Goal: Information Seeking & Learning: Learn about a topic

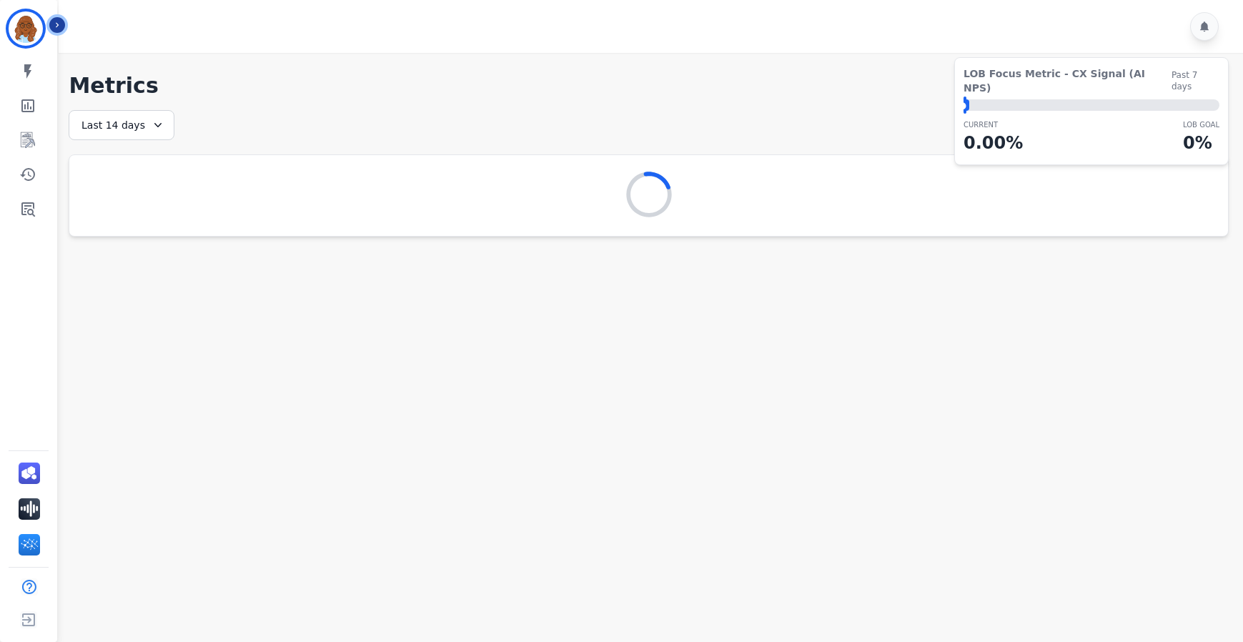
click at [60, 22] on icon "Sidebar" at bounding box center [57, 25] width 10 height 10
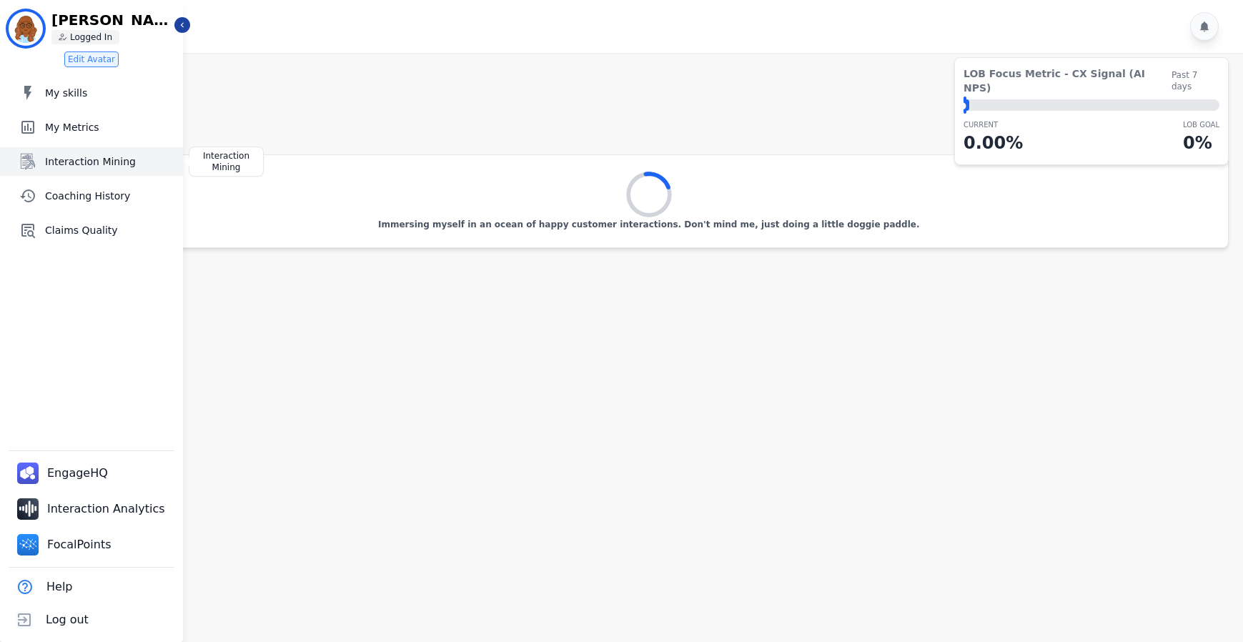
click at [80, 160] on span "Interaction Mining" at bounding box center [111, 161] width 132 height 14
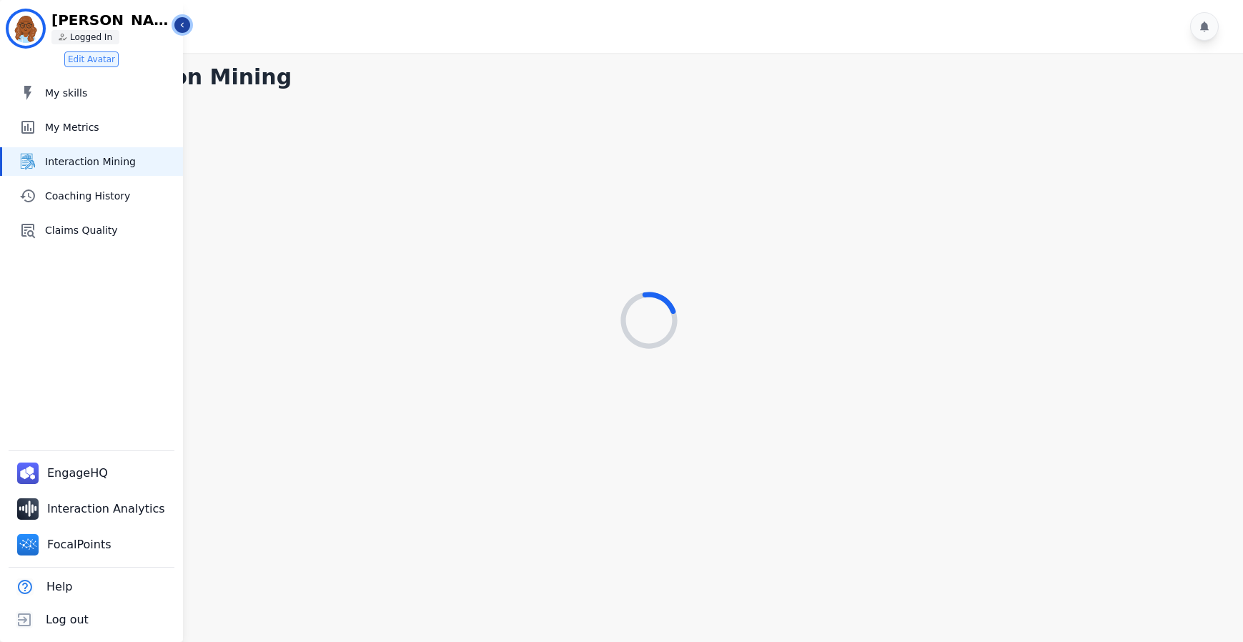
click at [182, 23] on icon "Sidebar" at bounding box center [182, 25] width 10 height 10
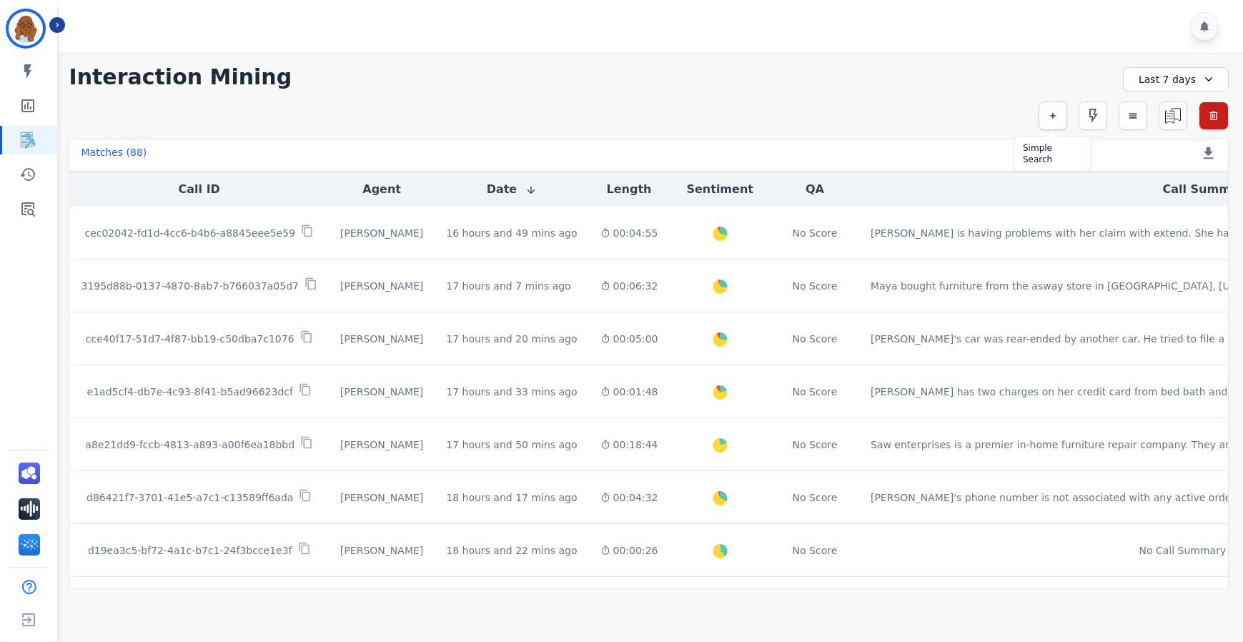
click at [1047, 115] on button "button" at bounding box center [1053, 116] width 29 height 29
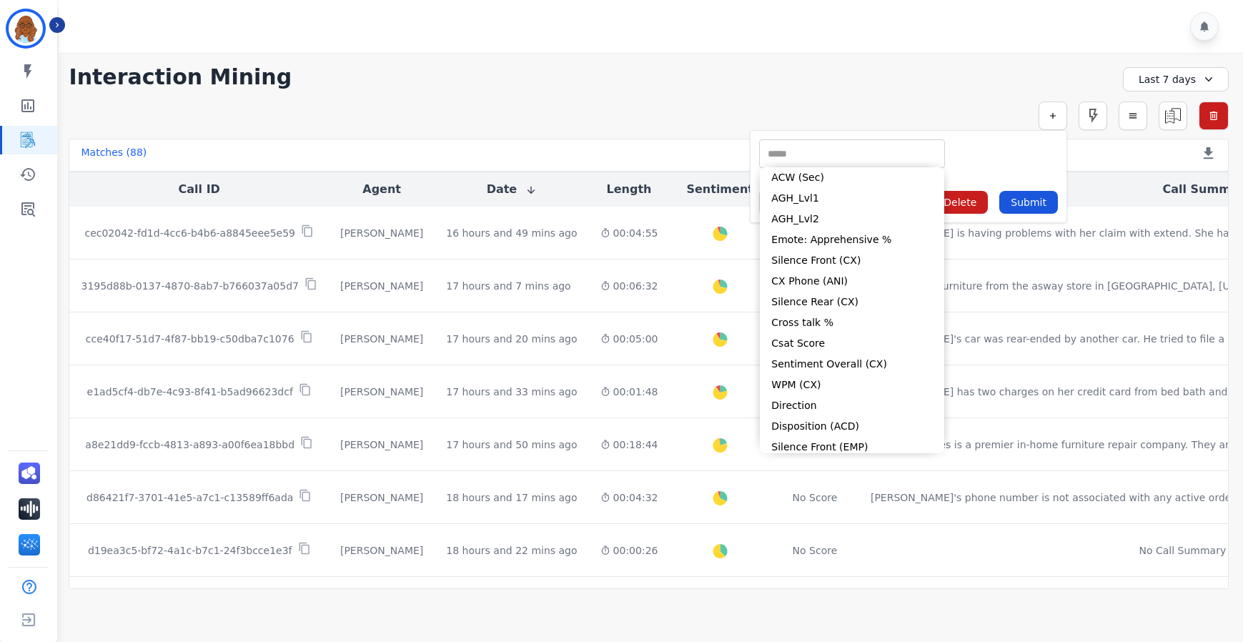
click at [826, 161] on input "selected options" at bounding box center [852, 154] width 179 height 15
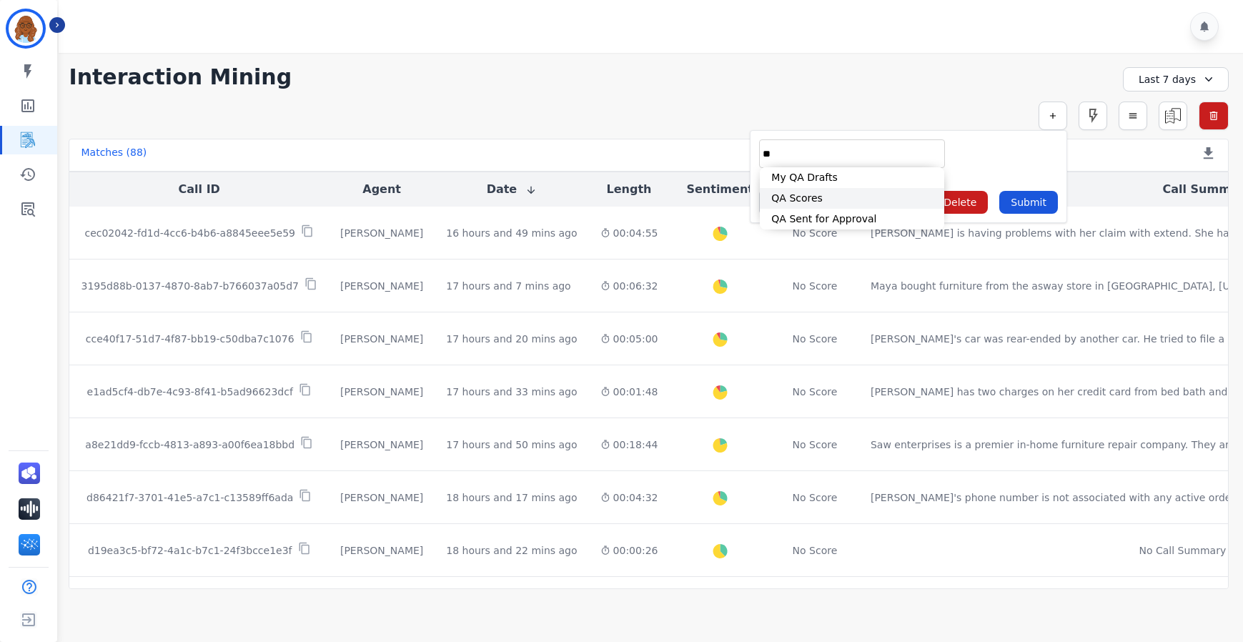
type input "**"
click at [825, 192] on li "QA Scores" at bounding box center [852, 198] width 184 height 21
type input "**********"
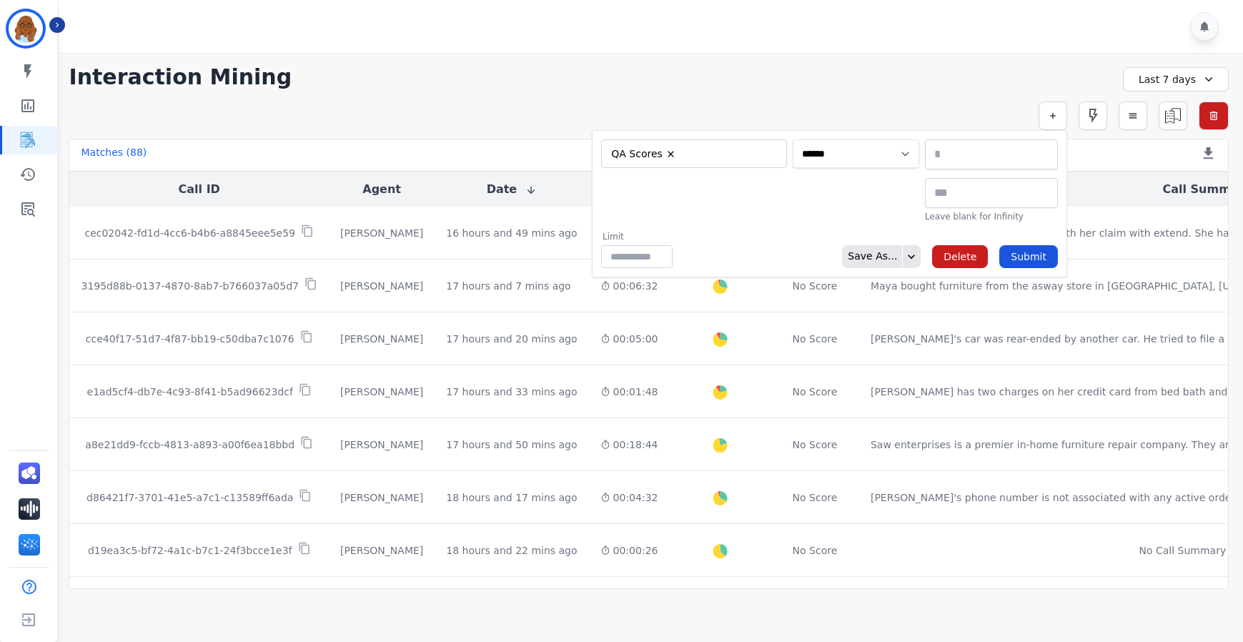
drag, startPoint x: 839, startPoint y: 154, endPoint x: 838, endPoint y: 166, distance: 12.2
click at [839, 152] on select "**********" at bounding box center [856, 153] width 127 height 29
select select "******"
click at [919, 139] on select "**********" at bounding box center [856, 153] width 127 height 29
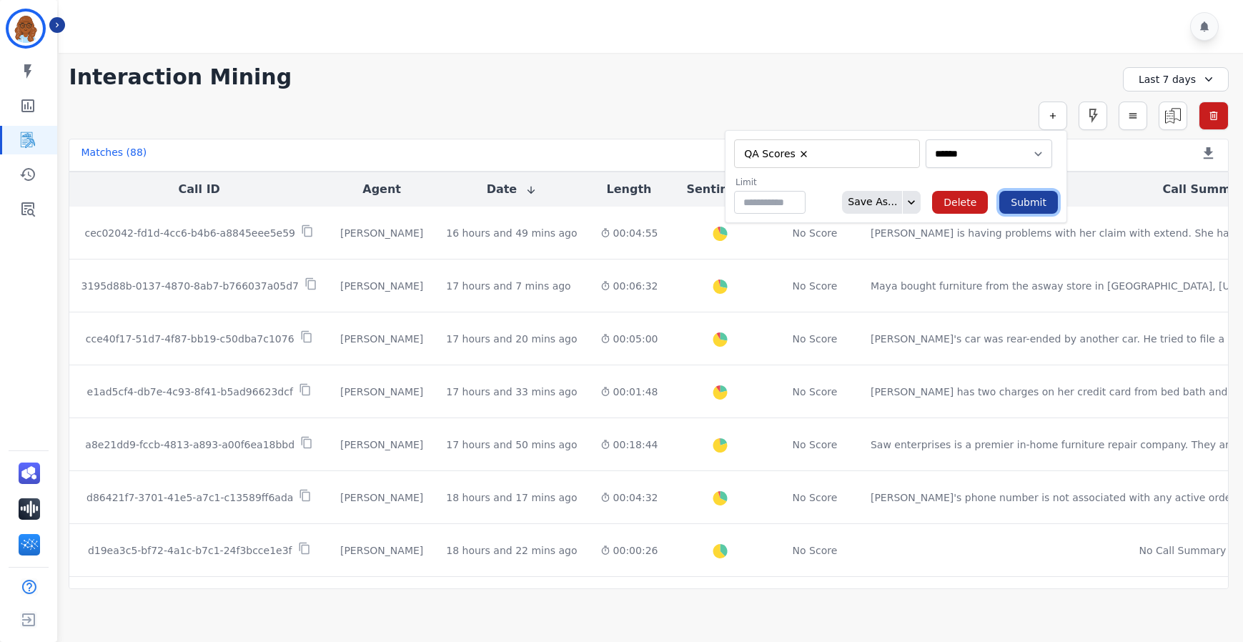
click at [1010, 204] on button "Submit" at bounding box center [1028, 202] width 59 height 23
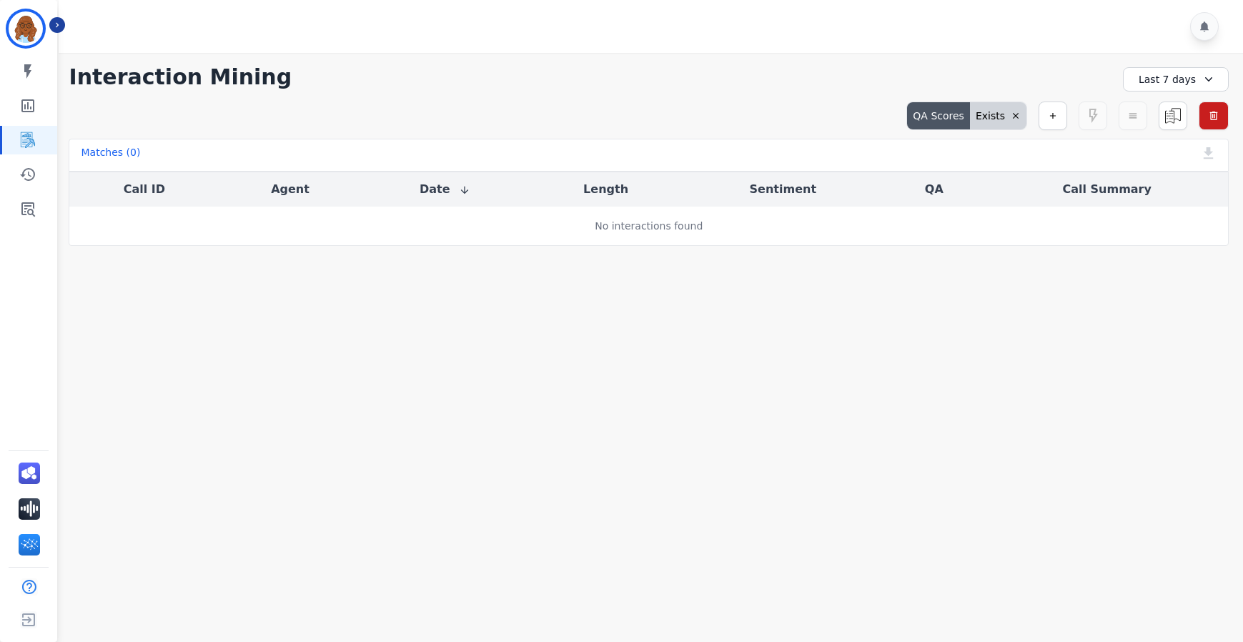
click at [1166, 75] on div "Last 7 days" at bounding box center [1176, 79] width 106 height 24
click at [1157, 197] on li "Last 30 days" at bounding box center [1185, 198] width 71 height 14
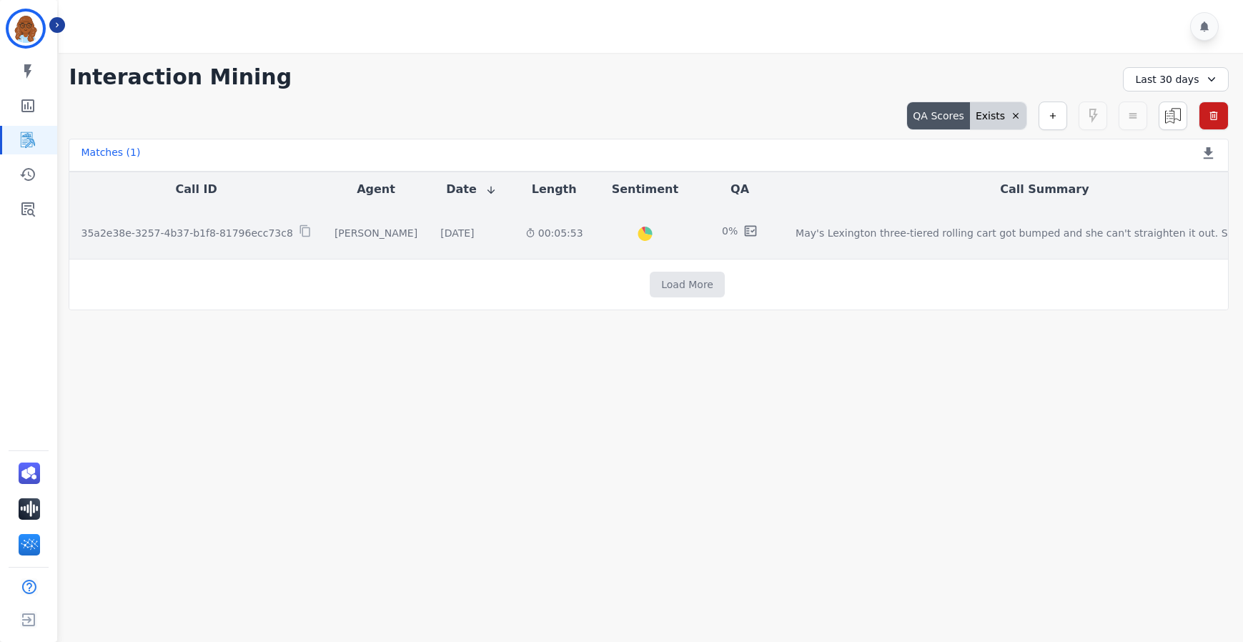
click at [335, 234] on div "[PERSON_NAME]" at bounding box center [376, 233] width 83 height 14
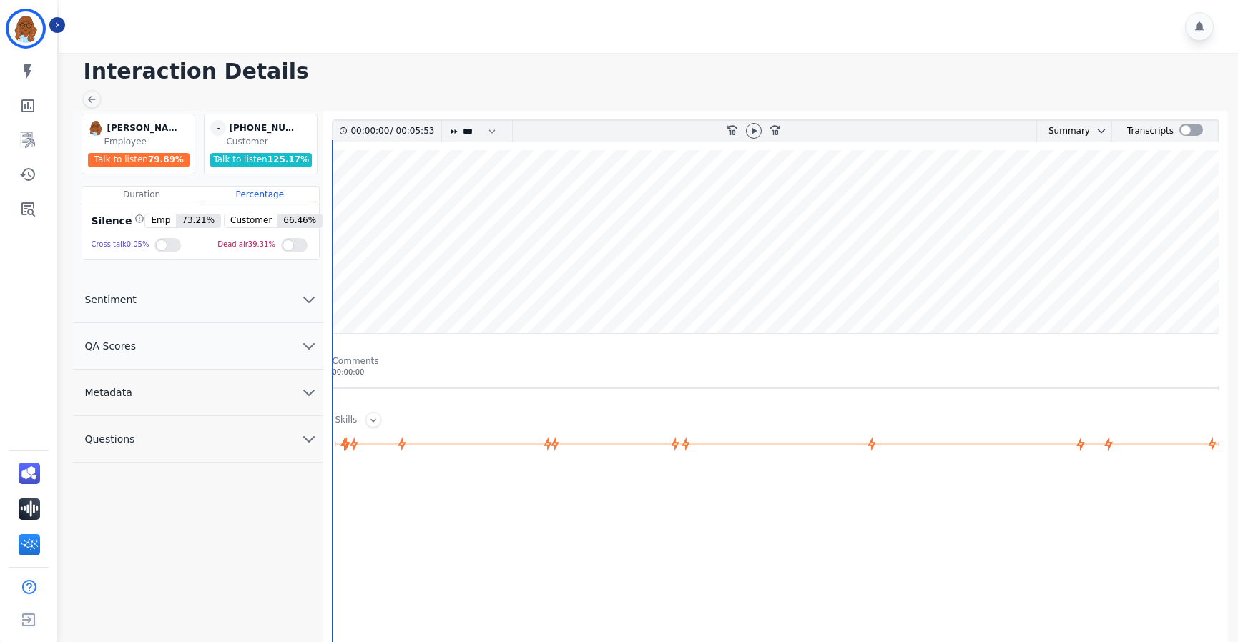
click at [629, 500] on div at bounding box center [778, 618] width 892 height 286
click at [189, 343] on button "QA Scores" at bounding box center [198, 346] width 250 height 46
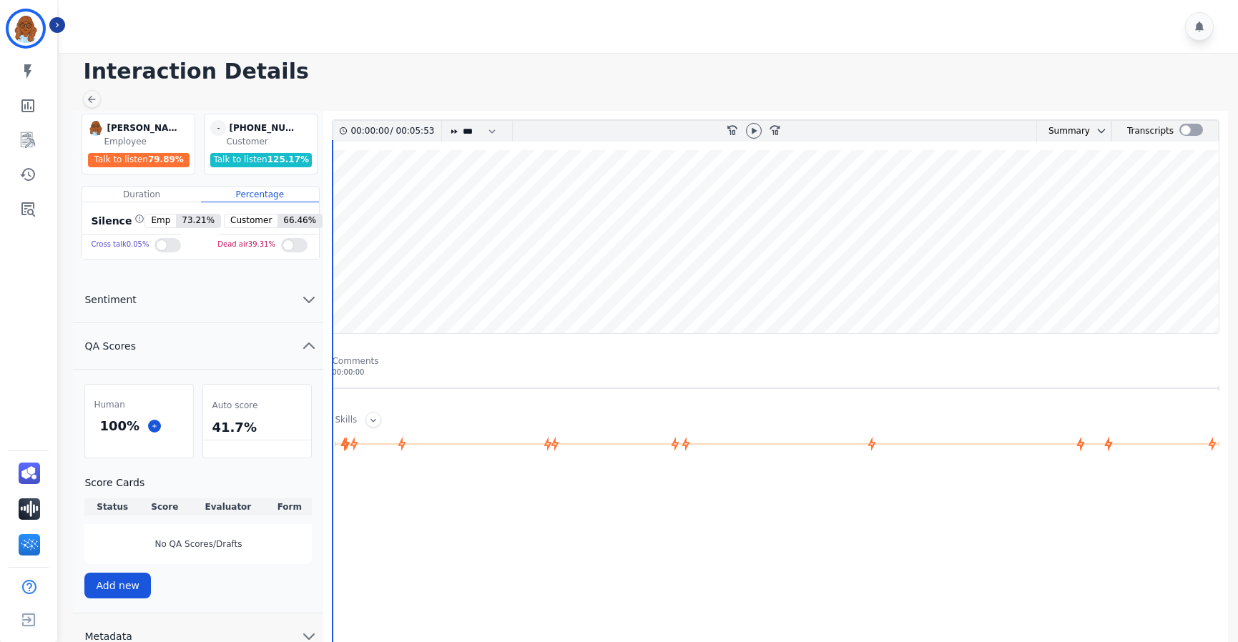
click at [115, 444] on div "Human 100 %" at bounding box center [138, 421] width 109 height 74
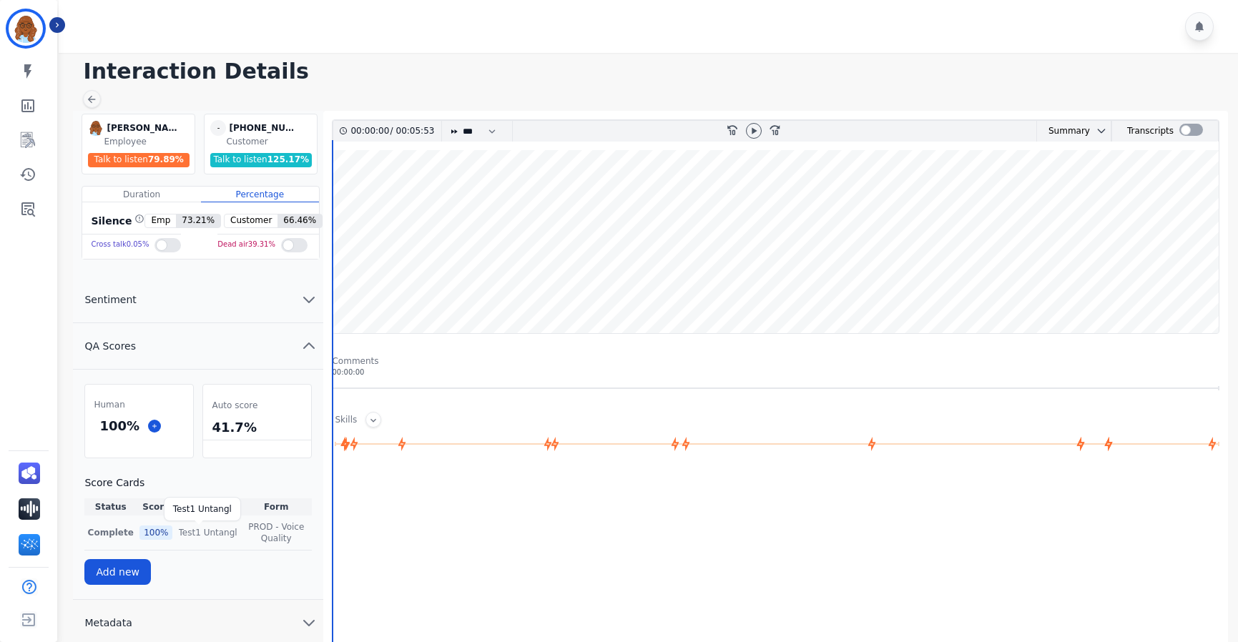
click at [194, 536] on p "Test1 Untangl" at bounding box center [208, 532] width 59 height 11
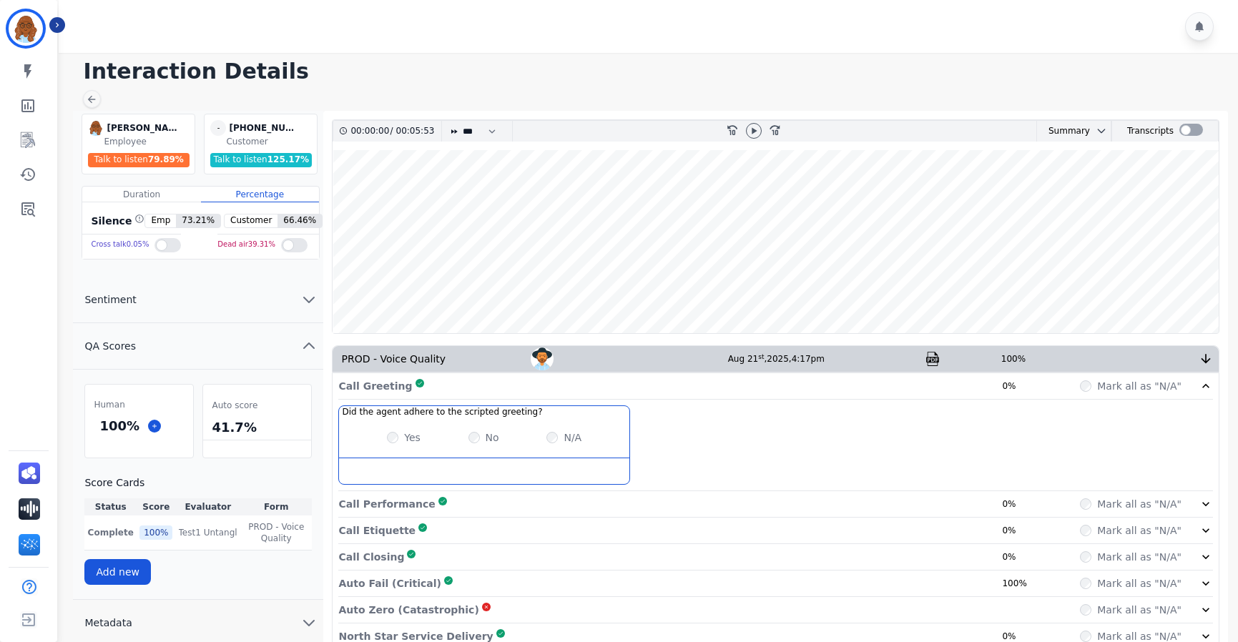
drag, startPoint x: 1068, startPoint y: 62, endPoint x: 1046, endPoint y: 91, distance: 36.2
click at [1068, 62] on h1 "Interaction Details" at bounding box center [653, 72] width 1140 height 26
click at [19, 199] on link "Sidebar" at bounding box center [29, 208] width 55 height 29
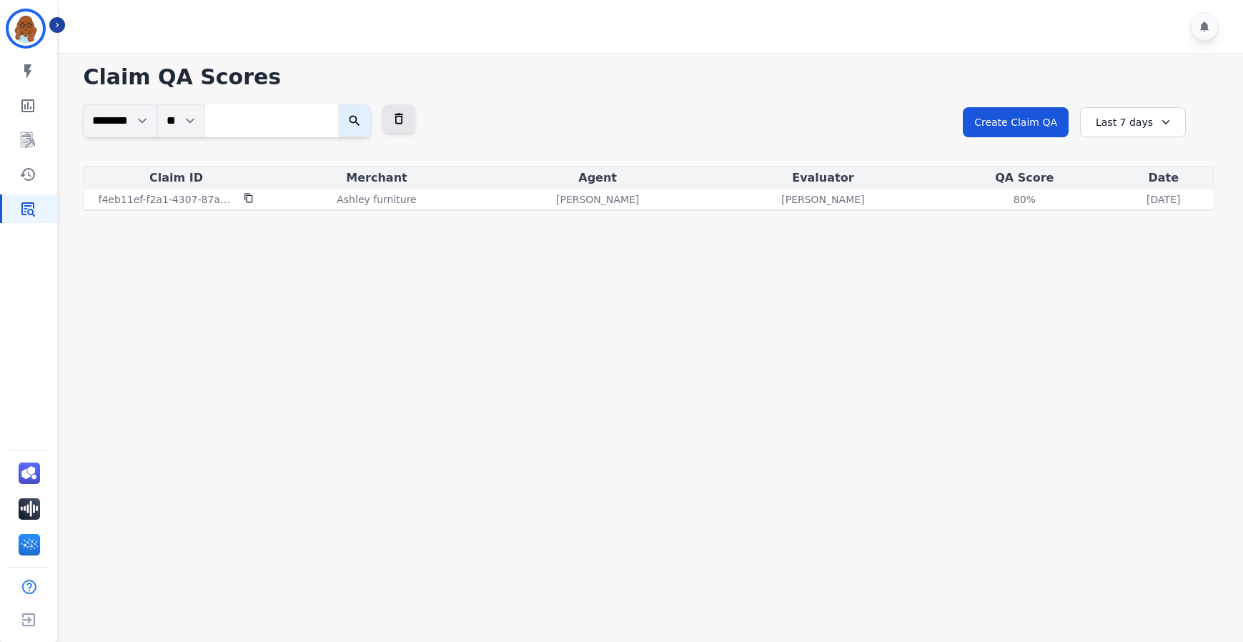
click at [1028, 555] on main "**********" at bounding box center [648, 374] width 1189 height 642
click at [31, 176] on icon "Sidebar" at bounding box center [27, 174] width 15 height 13
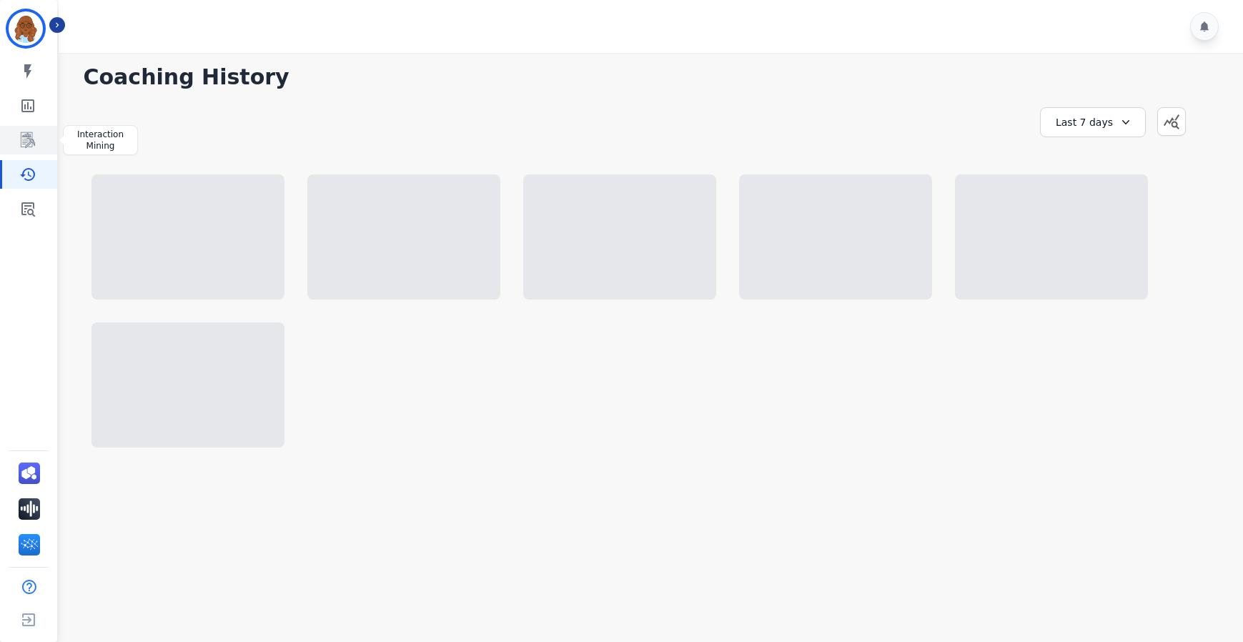
click at [22, 143] on icon "Sidebar" at bounding box center [27, 140] width 17 height 17
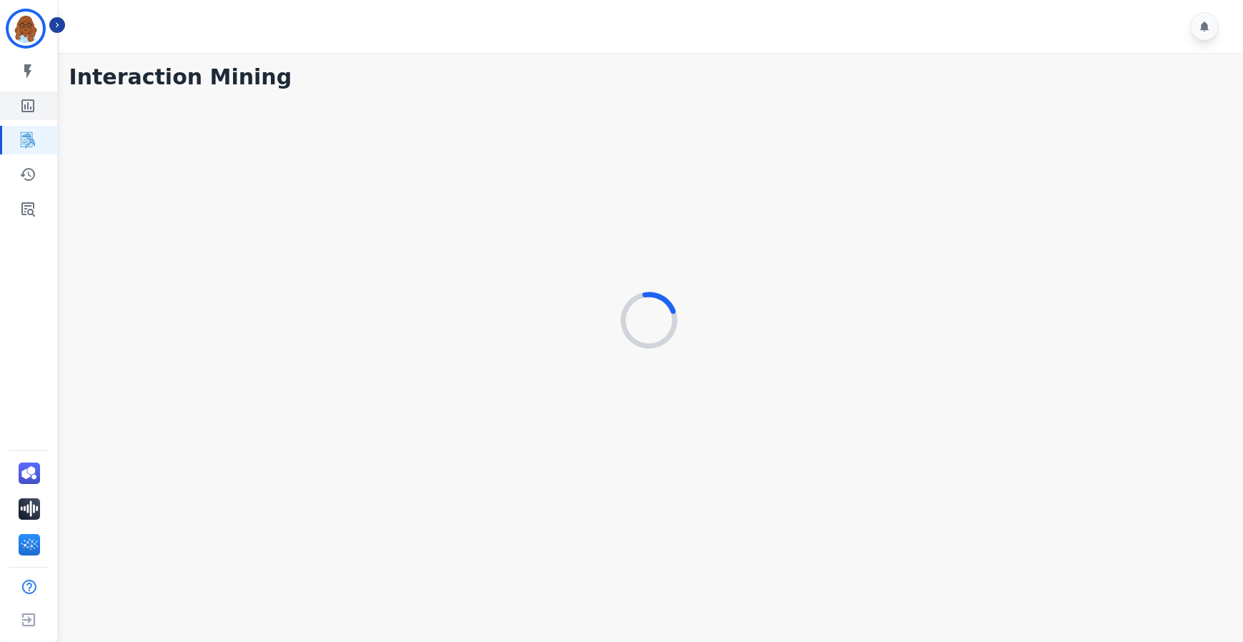
click at [33, 118] on link "Sidebar" at bounding box center [29, 106] width 55 height 29
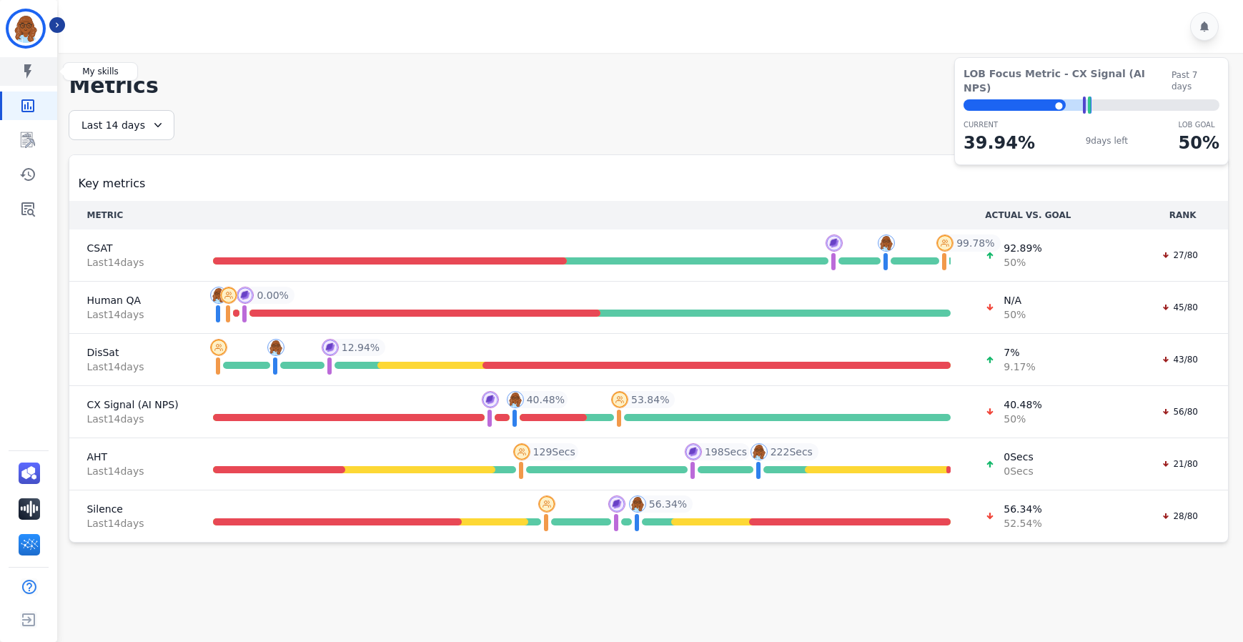
click at [29, 66] on icon "Sidebar" at bounding box center [27, 71] width 7 height 14
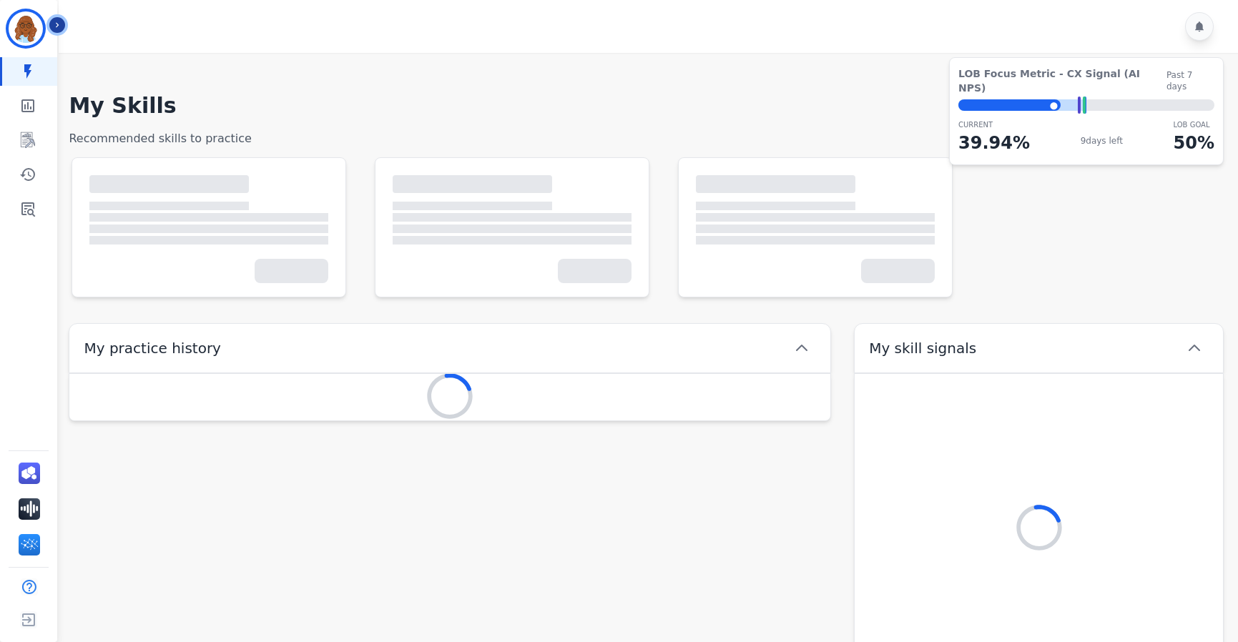
click at [57, 22] on icon "Sidebar" at bounding box center [57, 25] width 10 height 10
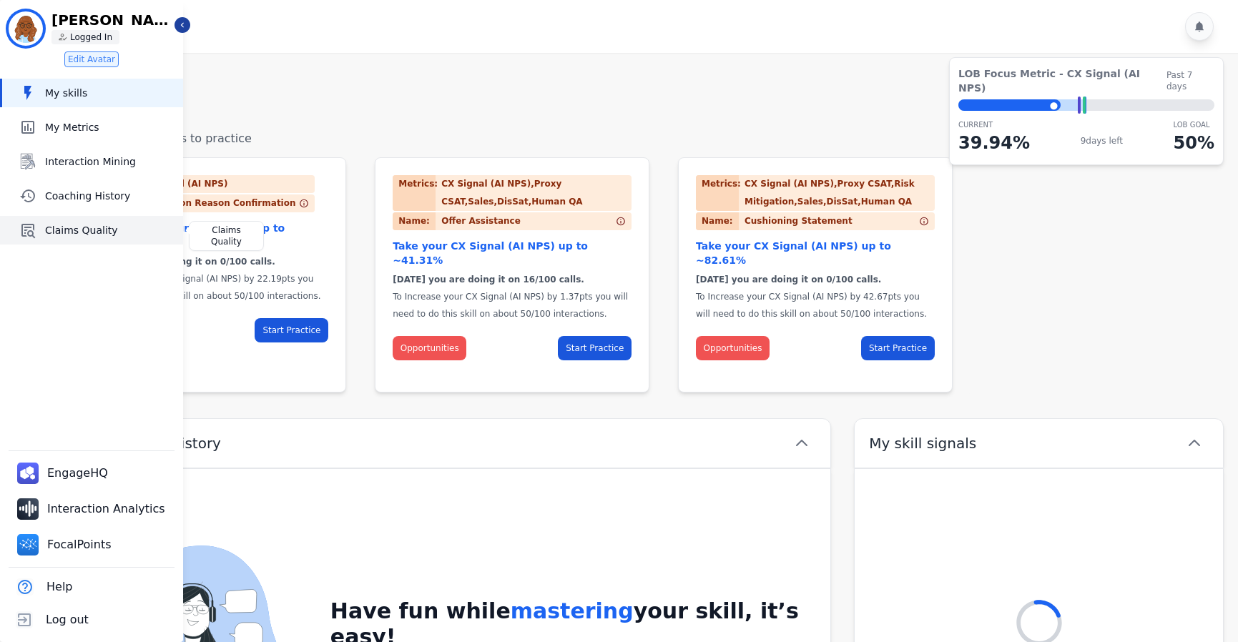
click at [61, 219] on link "Claims Quality" at bounding box center [92, 230] width 181 height 29
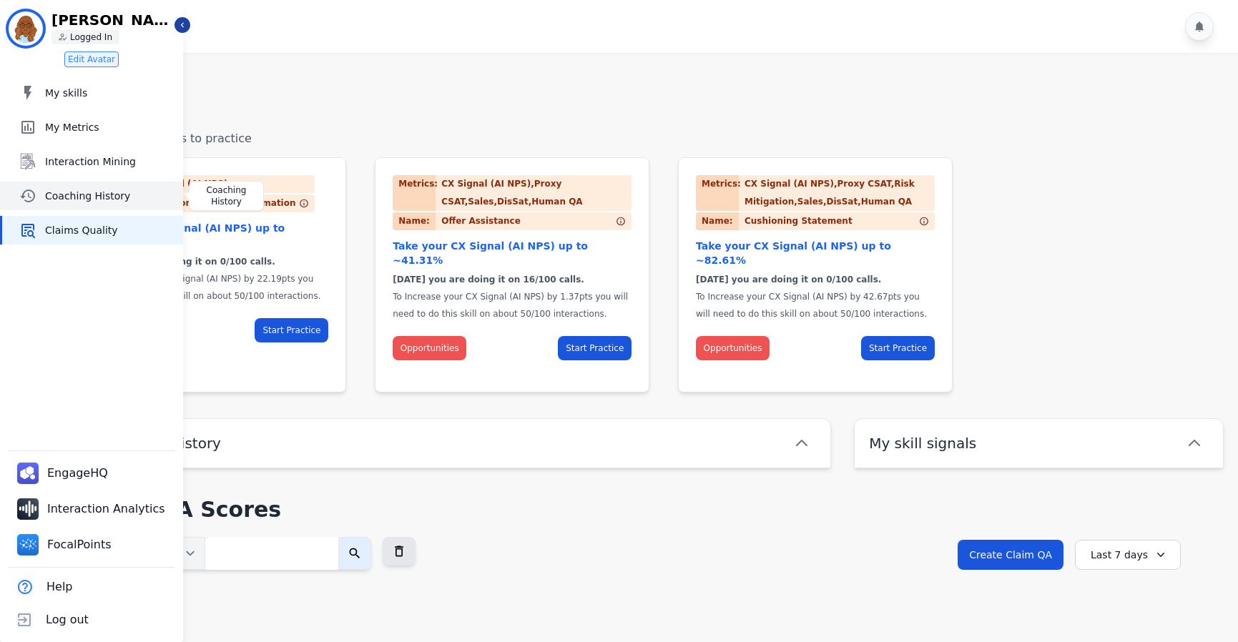
click at [91, 197] on span "Coaching History" at bounding box center [111, 196] width 132 height 14
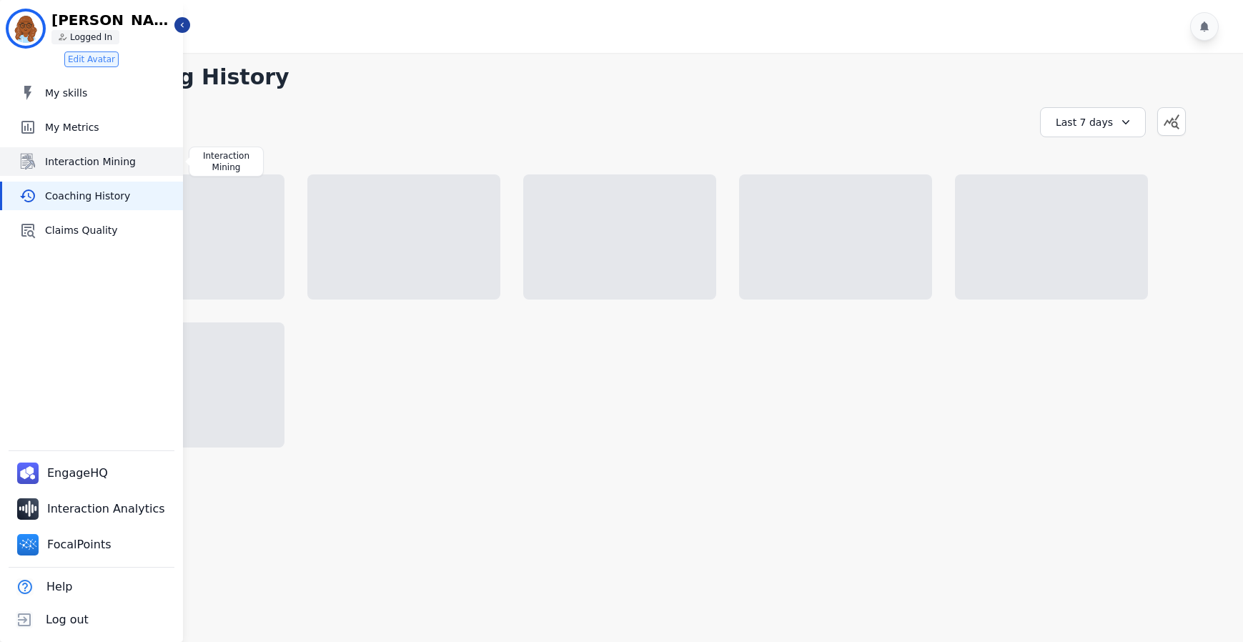
click at [102, 157] on span "Interaction Mining" at bounding box center [111, 161] width 132 height 14
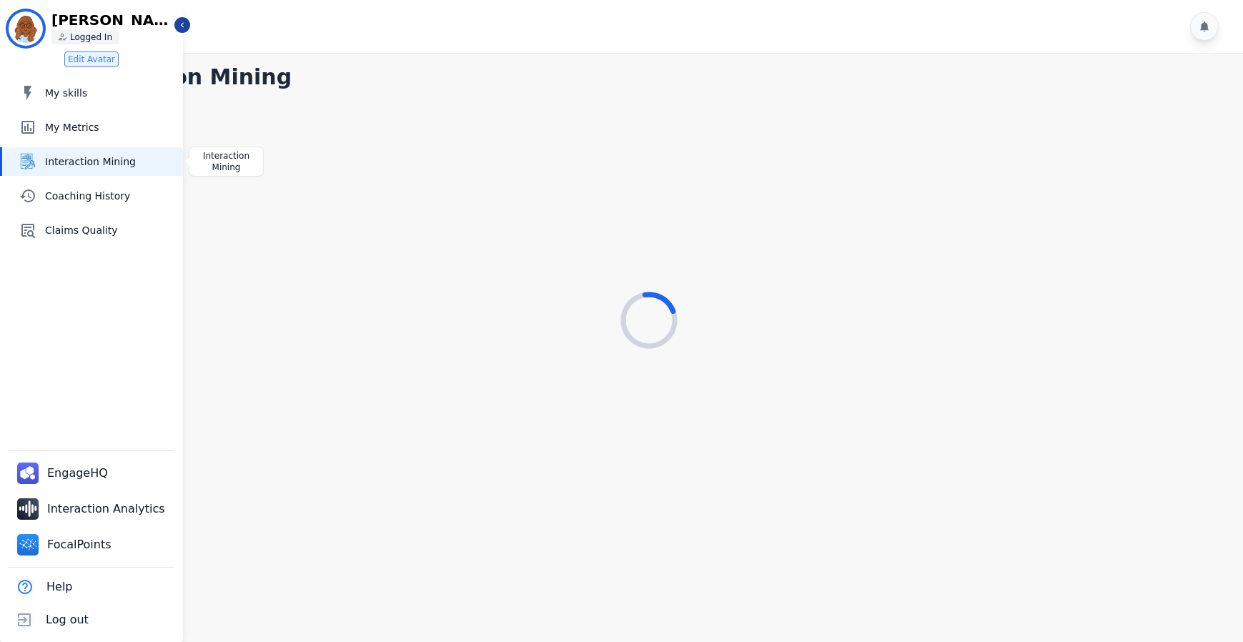
click at [65, 109] on div "My skills My skills My Metrics My Metrics Interaction Mining Interaction Mining…" at bounding box center [91, 162] width 183 height 166
click at [69, 93] on span "My skills" at bounding box center [111, 93] width 132 height 14
